Goal: Task Accomplishment & Management: Manage account settings

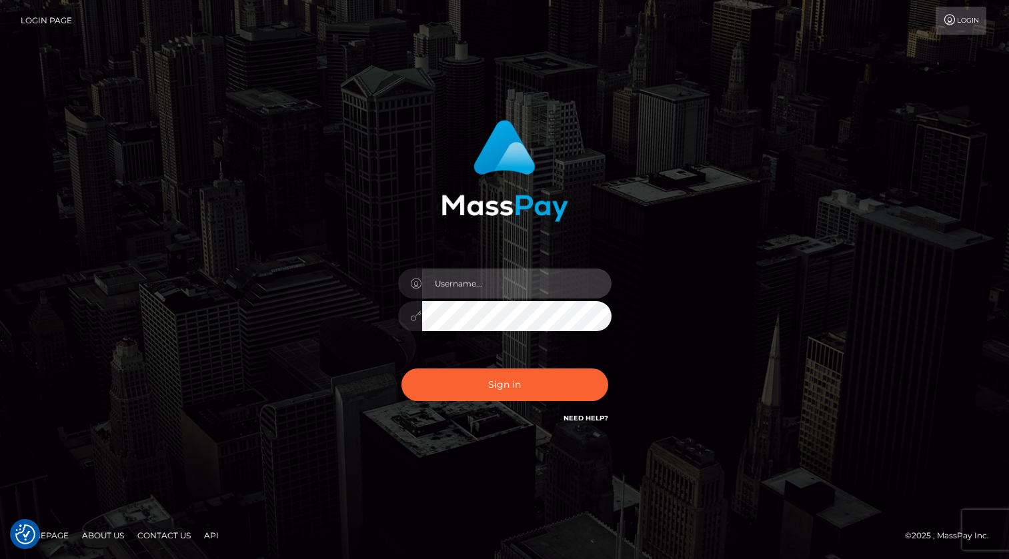
click at [468, 291] on input "text" at bounding box center [516, 284] width 189 height 30
type input "kevin.xcite"
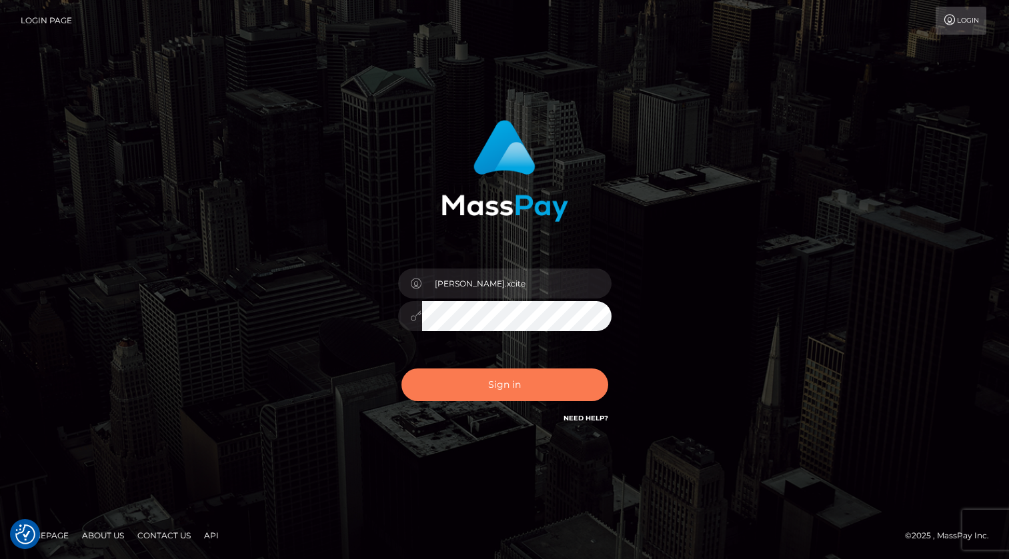
click at [481, 381] on button "Sign in" at bounding box center [504, 385] width 207 height 33
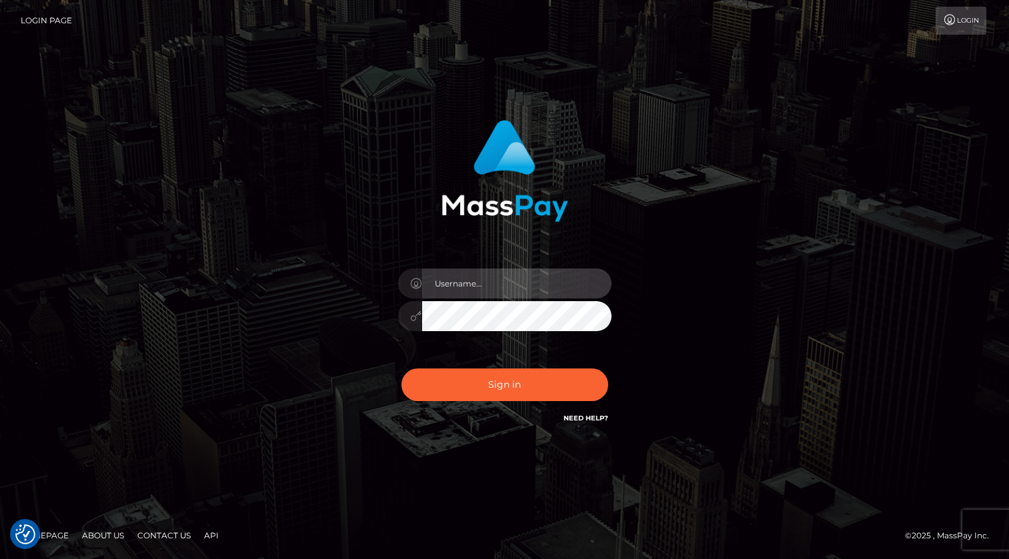
drag, startPoint x: 475, startPoint y: 287, endPoint x: 474, endPoint y: 295, distance: 8.8
click at [475, 287] on input "text" at bounding box center [516, 284] width 189 height 30
type input "kevin.xcite"
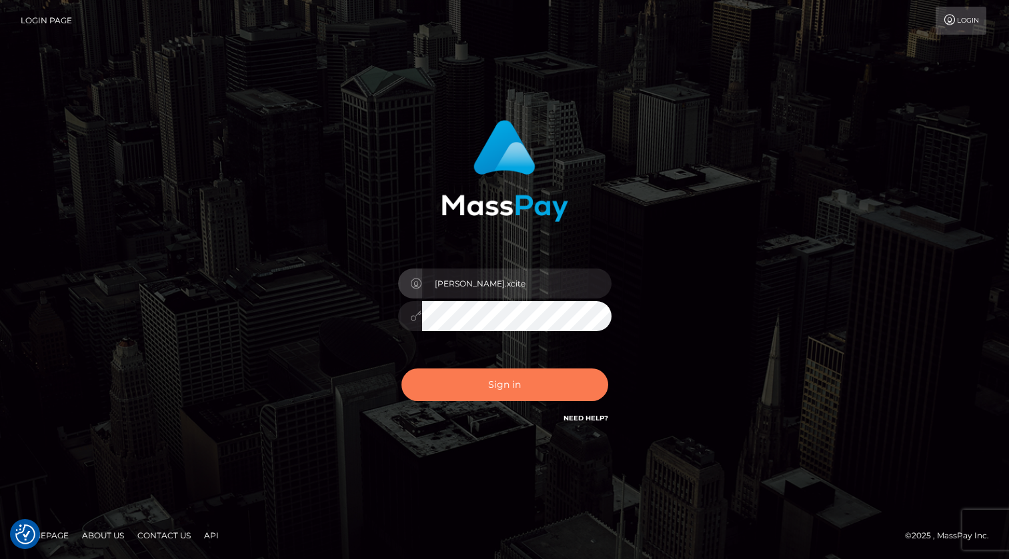
click at [525, 387] on button "Sign in" at bounding box center [504, 385] width 207 height 33
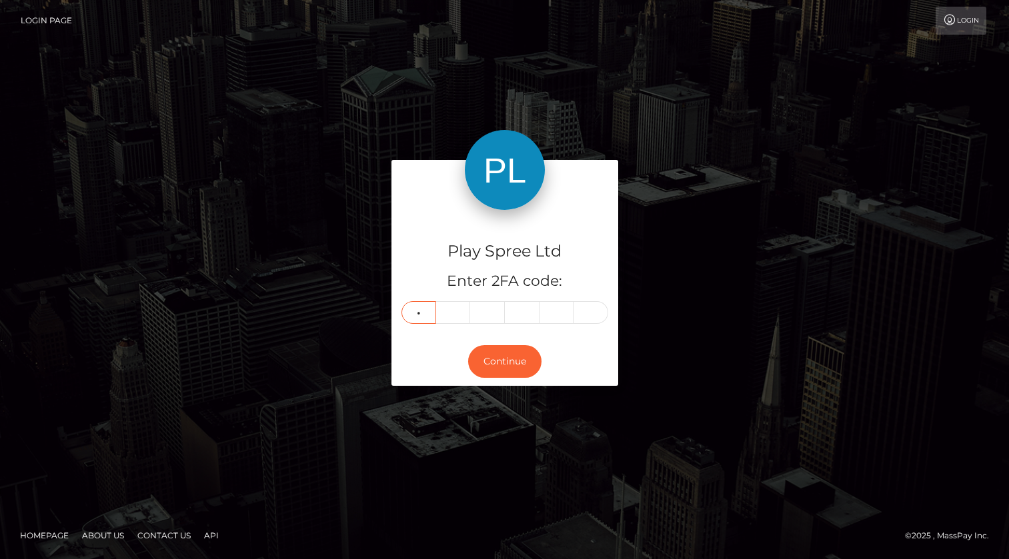
type input "6"
type input "4"
type input "3"
type input "4"
type input "2"
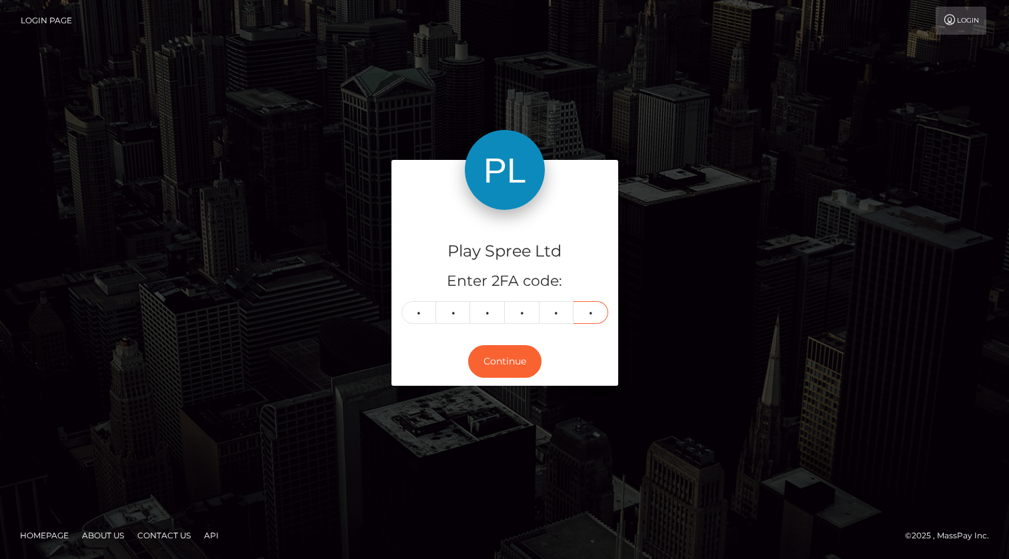
type input "4"
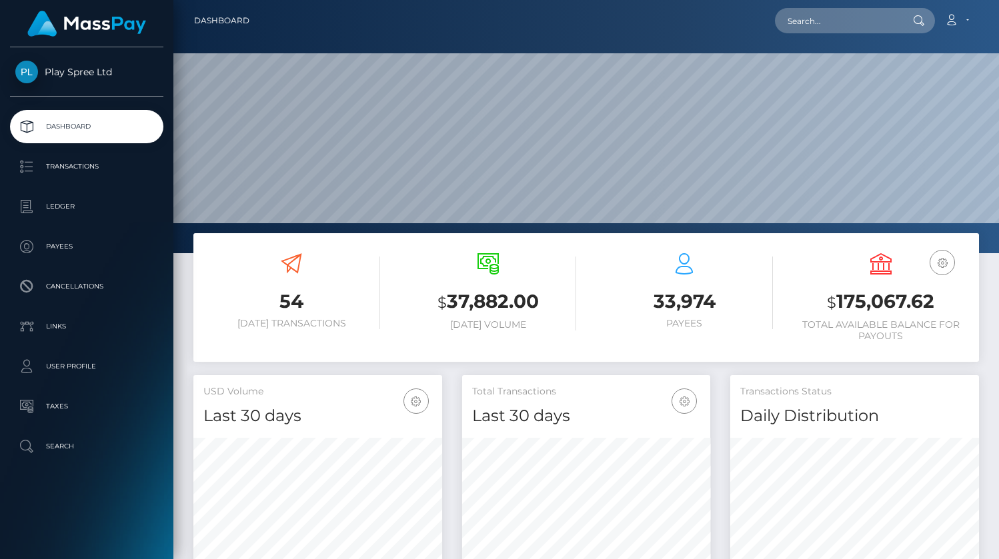
scroll to position [236, 249]
click at [885, 303] on h3 "$ 175,067.62" at bounding box center [881, 302] width 177 height 27
copy h3 "175,067.62"
